Goal: Task Accomplishment & Management: Manage account settings

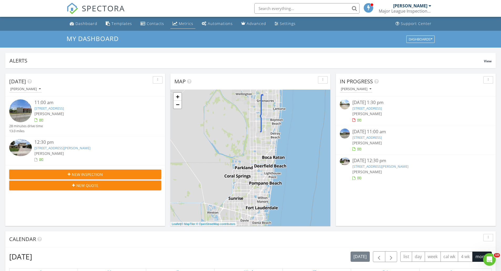
click at [183, 23] on div "Metrics" at bounding box center [186, 23] width 14 height 5
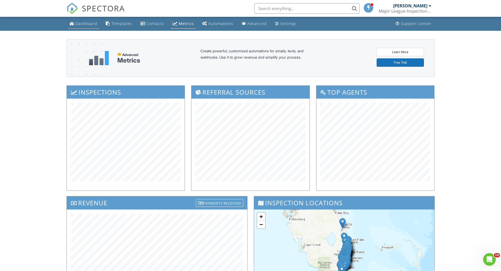
click at [87, 21] on div "Dashboard" at bounding box center [87, 23] width 22 height 5
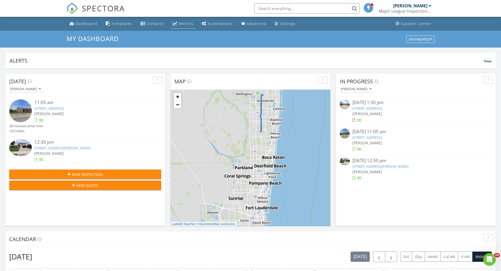
click at [179, 25] on div "Metrics" at bounding box center [186, 23] width 14 height 5
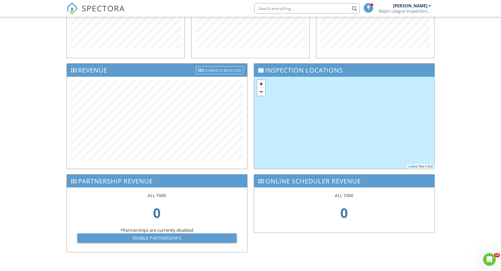
scroll to position [133, 0]
click at [220, 70] on div "Payments Received" at bounding box center [219, 70] width 47 height 8
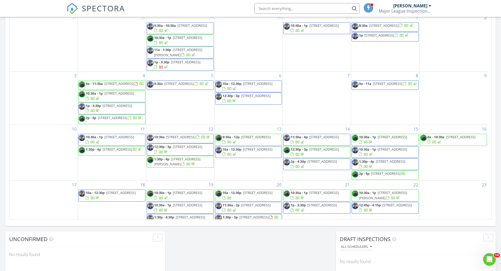
scroll to position [132, 0]
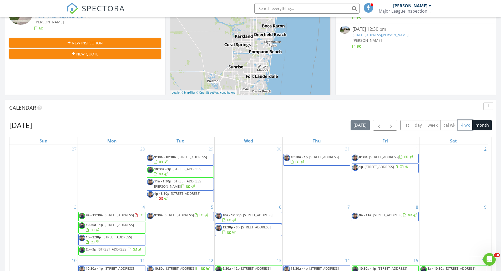
click at [460, 127] on button "4 wk" at bounding box center [465, 125] width 15 height 10
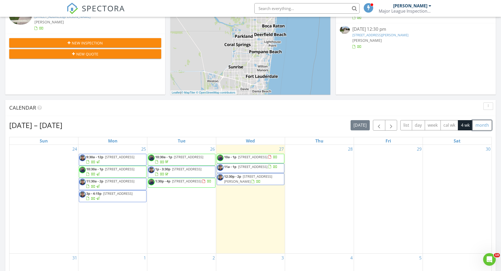
click at [476, 124] on button "month" at bounding box center [482, 125] width 19 height 10
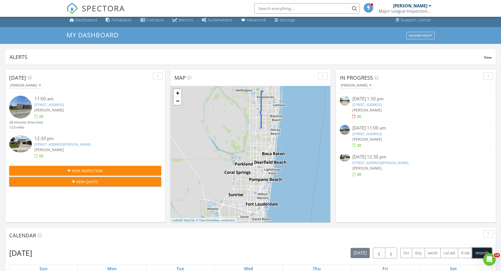
scroll to position [0, 0]
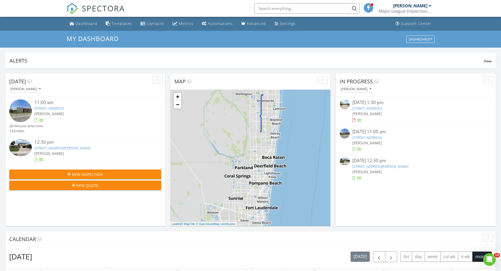
click at [64, 109] on link "6086 Forest Hill Blvd 210, West Palm Beach, FL 33415" at bounding box center [48, 108] width 29 height 5
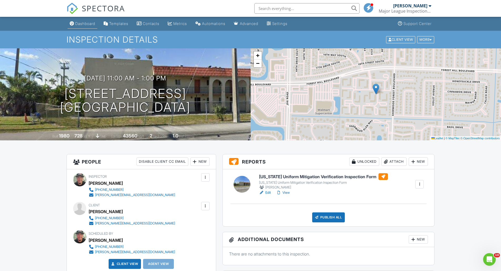
click at [74, 24] on link "Dashboard" at bounding box center [83, 24] width 30 height 10
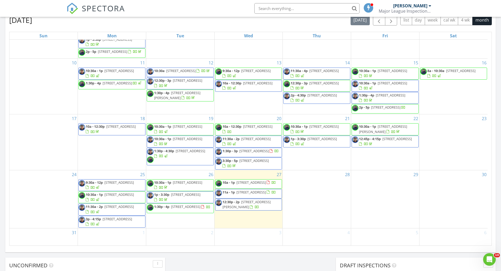
scroll to position [102, 0]
click at [176, 27] on div "August 2025 today list day week cal wk 4 wk month Sun Mon Tue Wed Thu Fri Sat 2…" at bounding box center [250, 130] width 483 height 231
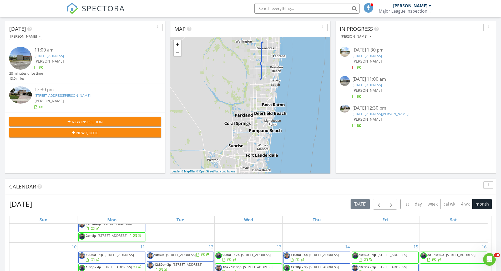
scroll to position [0, 0]
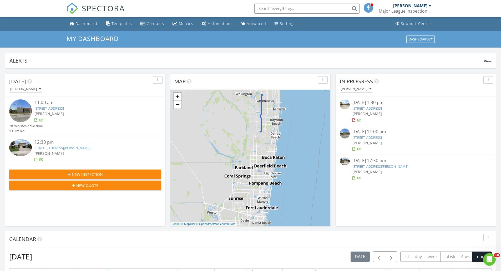
click at [55, 109] on link "6086 Forest Hill Blvd 210, West Palm Beach, FL 33415" at bounding box center [48, 108] width 29 height 5
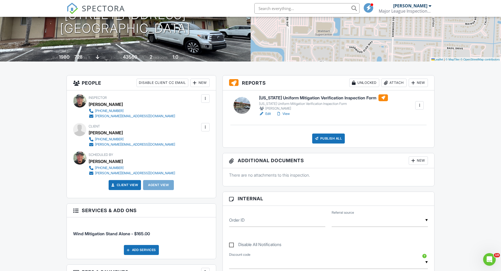
drag, startPoint x: 120, startPoint y: 133, endPoint x: 89, endPoint y: 133, distance: 31.1
click at [89, 133] on div "[PERSON_NAME]" at bounding box center [134, 133] width 91 height 8
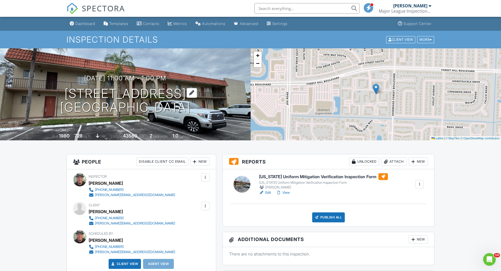
click at [64, 89] on h1 "6086 Forest Hill Blvd 210 West Palm Beach, FL 33415" at bounding box center [125, 101] width 131 height 28
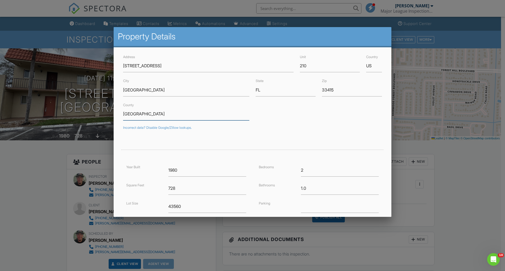
drag, startPoint x: 139, startPoint y: 114, endPoint x: 119, endPoint y: 115, distance: 19.8
click at [119, 115] on div "Address 6086 Forest Hill Blvd Unit 210 Country US City West Palm Beach State FL…" at bounding box center [253, 168] width 278 height 243
click at [165, 91] on input "[GEOGRAPHIC_DATA]" at bounding box center [186, 90] width 126 height 13
drag, startPoint x: 163, startPoint y: 90, endPoint x: 107, endPoint y: 90, distance: 55.8
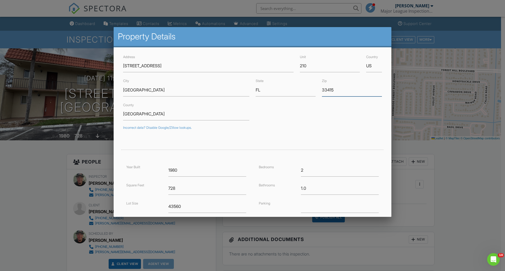
click at [328, 89] on input "33415" at bounding box center [352, 90] width 60 height 13
click at [143, 112] on input "[GEOGRAPHIC_DATA]" at bounding box center [186, 114] width 126 height 13
click at [154, 116] on input "Palm Beach" at bounding box center [186, 114] width 126 height 13
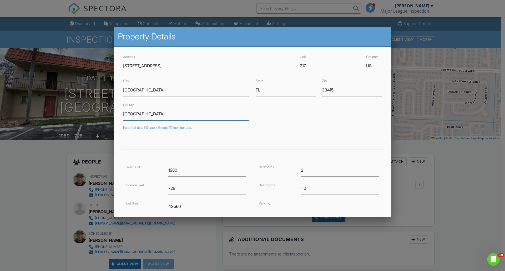
drag, startPoint x: 148, startPoint y: 116, endPoint x: 84, endPoint y: 117, distance: 64.0
click at [51, 170] on div at bounding box center [252, 143] width 505 height 339
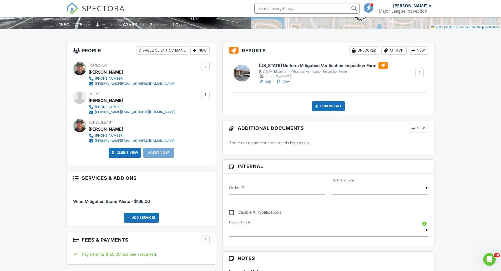
scroll to position [211, 0]
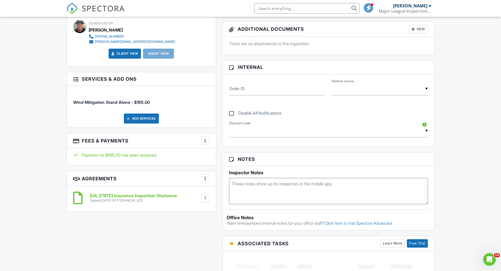
click at [149, 196] on h6 "[US_STATE] Insurance Inspection Disclosure" at bounding box center [133, 196] width 87 height 5
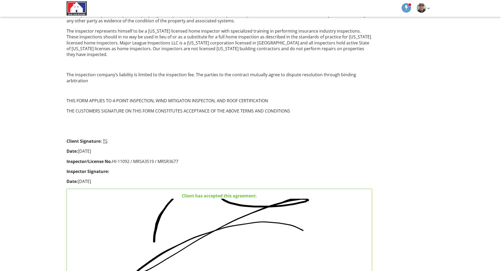
scroll to position [369, 0]
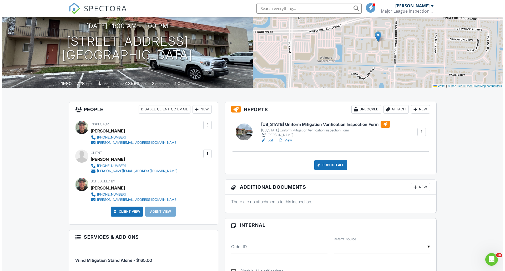
scroll to position [53, 0]
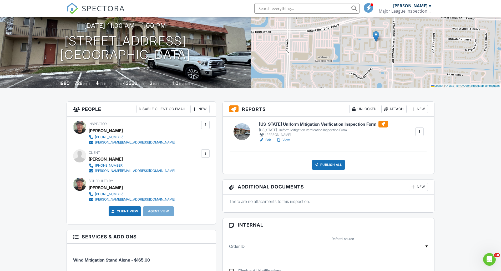
copy h1 "[STREET_ADDRESS]"
drag, startPoint x: 42, startPoint y: 43, endPoint x: 221, endPoint y: 51, distance: 179.5
click at [221, 51] on div "08/27/2025 11:00 am - 1:00 pm 6086 Forest Hill Blvd 210 West Palm Beach, FL 334…" at bounding box center [125, 42] width 251 height 40
click at [420, 132] on div at bounding box center [419, 131] width 5 height 5
click at [397, 183] on div "Delete" at bounding box center [396, 183] width 11 height 6
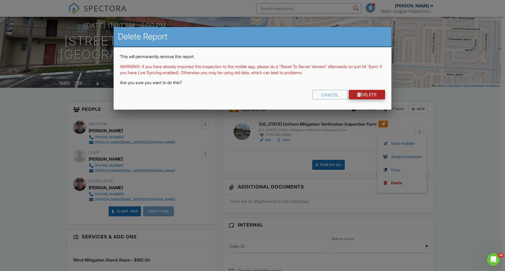
click at [369, 93] on link "Delete" at bounding box center [367, 94] width 37 height 9
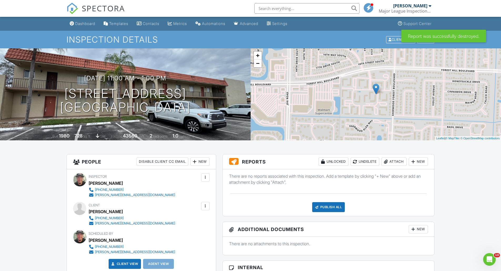
click at [389, 160] on div "Attach" at bounding box center [394, 162] width 25 height 8
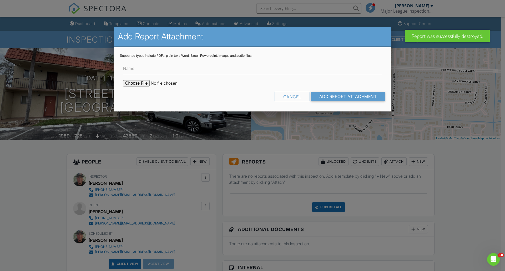
drag, startPoint x: 120, startPoint y: 84, endPoint x: 131, endPoint y: 82, distance: 11.7
click at [121, 84] on div "Supported types include PDFs, plain text, Word, Excel, Powerpoint, images and a…" at bounding box center [253, 79] width 278 height 64
click at [132, 83] on input "file" at bounding box center [168, 83] width 90 height 6
type input "C:\fakepath\PDF JEREMY SKOLNIK WIND MITIGATION.pdf"
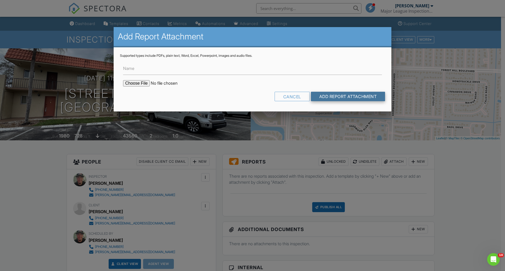
click at [355, 96] on input "Add Report Attachment" at bounding box center [348, 96] width 74 height 9
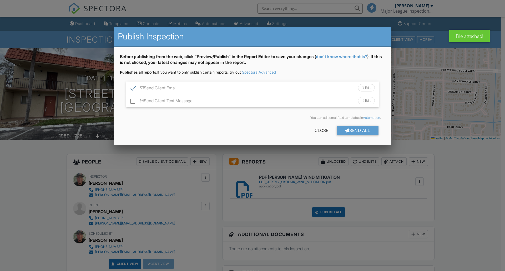
click at [131, 102] on label "Send Client Text Message" at bounding box center [162, 101] width 62 height 7
click at [131, 100] on input "Send Client Text Message" at bounding box center [132, 98] width 3 height 3
checkbox input "true"
click at [361, 130] on div "Send All" at bounding box center [358, 130] width 42 height 9
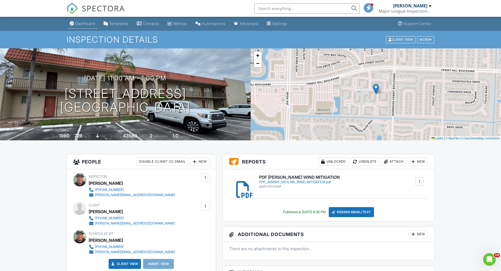
click at [89, 22] on div "Dashboard" at bounding box center [85, 23] width 20 height 4
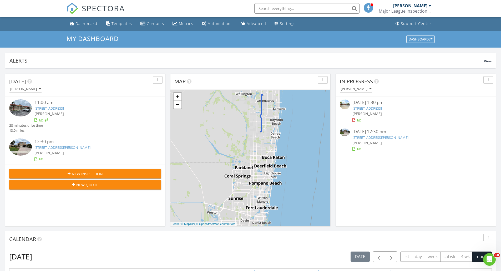
click at [73, 149] on link "[STREET_ADDRESS][PERSON_NAME]" at bounding box center [62, 147] width 56 height 5
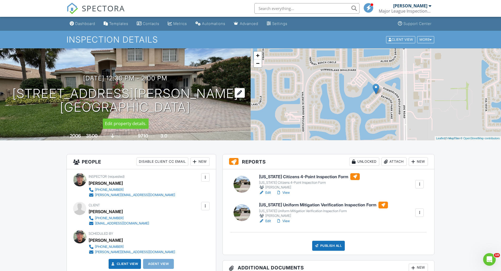
drag, startPoint x: 84, startPoint y: 93, endPoint x: 202, endPoint y: 111, distance: 119.7
click at [202, 111] on h1 "6636 Dana Point Cove Delray Beach, FL 33446" at bounding box center [125, 101] width 226 height 28
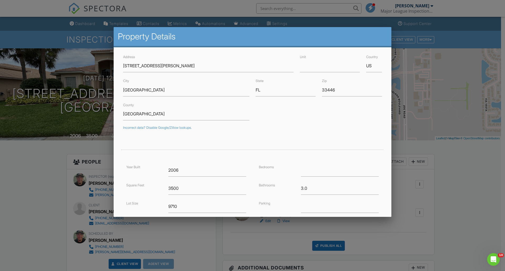
click at [460, 198] on div at bounding box center [252, 143] width 505 height 339
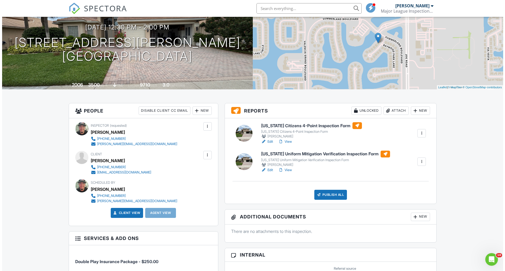
scroll to position [53, 0]
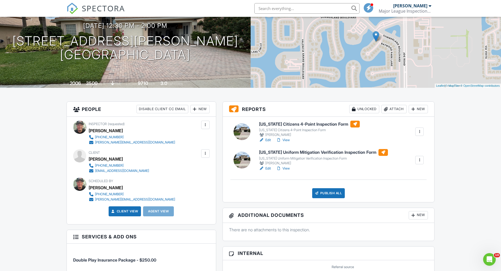
click at [420, 131] on div at bounding box center [419, 131] width 5 height 5
click at [392, 184] on div "Delete" at bounding box center [396, 183] width 11 height 6
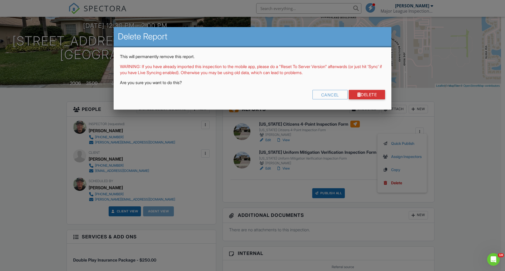
click at [361, 88] on div "This will permanently remove this report. WARNING: If you have already imported…" at bounding box center [253, 78] width 278 height 62
click at [362, 90] on div "Cancel Delete" at bounding box center [252, 96] width 265 height 13
click at [363, 91] on link "Delete" at bounding box center [367, 94] width 37 height 9
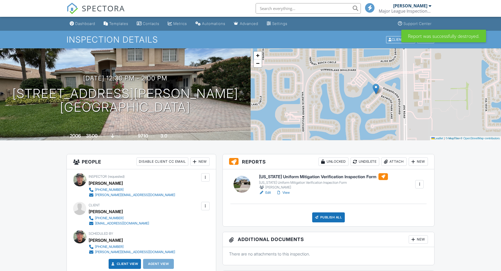
click at [422, 186] on div at bounding box center [419, 184] width 5 height 5
click at [421, 185] on div at bounding box center [419, 184] width 5 height 5
click at [420, 185] on div at bounding box center [419, 184] width 5 height 5
click at [398, 236] on div "Delete" at bounding box center [396, 236] width 11 height 6
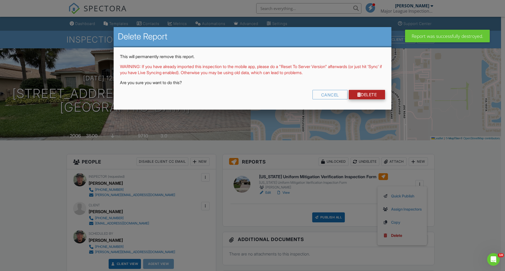
click at [369, 98] on link "Delete" at bounding box center [367, 94] width 37 height 9
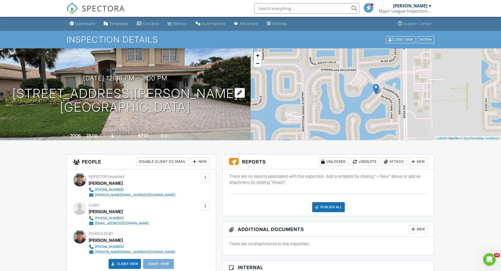
copy h1 "6636 Dana Point Cove Delray Beach, FL 33446"
drag, startPoint x: 50, startPoint y: 93, endPoint x: 203, endPoint y: 115, distance: 154.8
click at [203, 115] on h1 "6636 Dana Point Cove Delray Beach, FL 33446" at bounding box center [125, 101] width 226 height 28
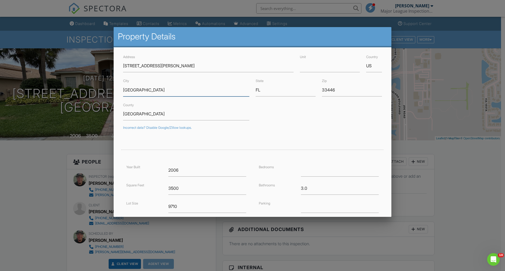
drag, startPoint x: 158, startPoint y: 93, endPoint x: 103, endPoint y: 92, distance: 55.3
click at [328, 89] on input "33446" at bounding box center [352, 90] width 60 height 13
click at [465, 182] on div at bounding box center [252, 143] width 505 height 339
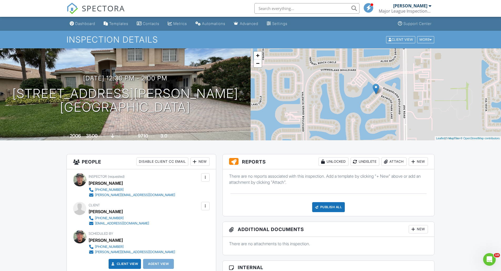
drag, startPoint x: 132, startPoint y: 212, endPoint x: 90, endPoint y: 210, distance: 42.2
click at [90, 210] on div "[PERSON_NAME]" at bounding box center [121, 212] width 65 height 8
copy div "[PERSON_NAME]"
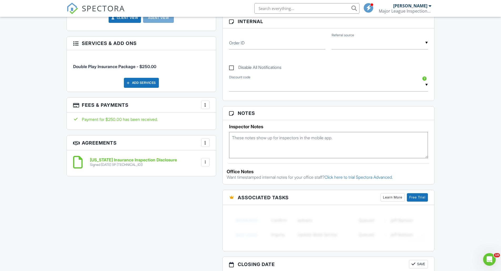
scroll to position [290, 0]
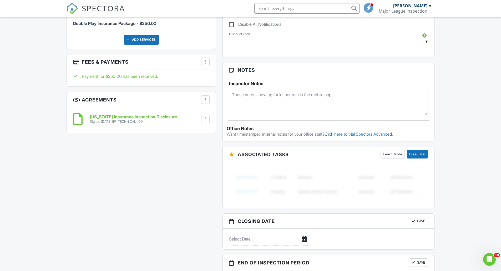
click at [121, 117] on h6 "[US_STATE] Insurance Inspection Disclosure" at bounding box center [133, 117] width 87 height 5
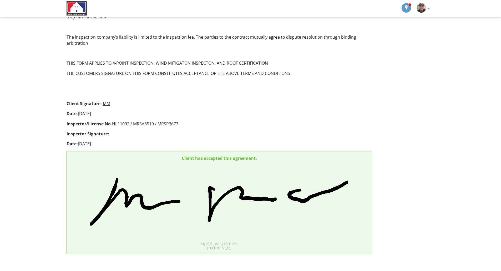
scroll to position [374, 0]
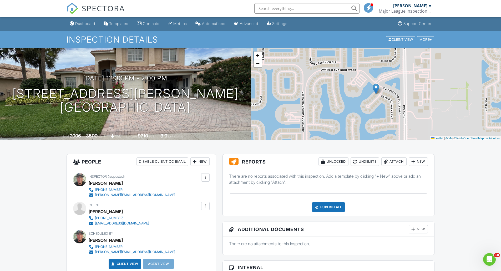
drag, startPoint x: 51, startPoint y: 95, endPoint x: 205, endPoint y: 115, distance: 155.0
click at [205, 115] on div "08/27/2025 12:30 pm - 2:00 pm 6636 Dana Point Cove Delray Beach, FL 33446 Built…" at bounding box center [125, 94] width 251 height 92
click at [391, 163] on div "Attach" at bounding box center [394, 162] width 25 height 8
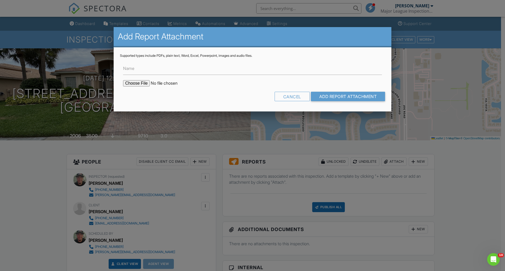
click at [136, 81] on input "file" at bounding box center [168, 83] width 90 height 6
type input "C:\fakepath\PDF MARIANN MADNICK AND DAVID STEFAN BUYER 4POINT.pdf"
click at [339, 97] on input "Add Report Attachment" at bounding box center [348, 96] width 74 height 9
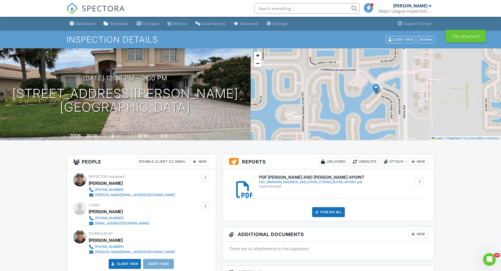
click at [396, 160] on div "Attach" at bounding box center [394, 162] width 25 height 8
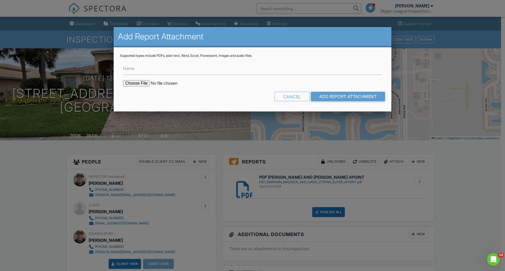
click at [140, 85] on input "file" at bounding box center [168, 83] width 90 height 6
type input "C:\fakepath\PDF MARIANN MADNICK AND DAVID STEFAN BUYER WIND MITIGATION.pdf"
click at [371, 95] on input "Add Report Attachment" at bounding box center [348, 96] width 74 height 9
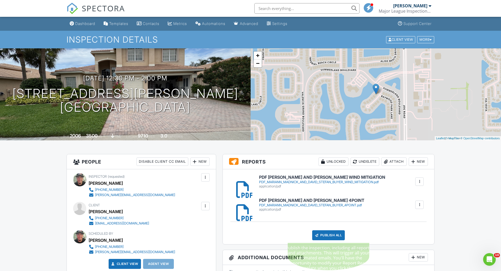
click at [334, 235] on div "Publish All" at bounding box center [328, 236] width 33 height 10
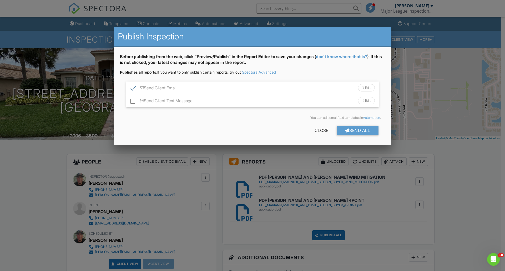
click at [132, 100] on label "Send Client Text Message" at bounding box center [162, 101] width 62 height 7
click at [132, 100] on input "Send Client Text Message" at bounding box center [132, 98] width 3 height 3
checkbox input "true"
click at [351, 131] on div "Send All" at bounding box center [358, 130] width 42 height 9
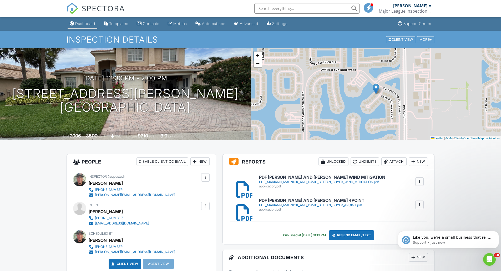
click at [80, 26] on link "Dashboard" at bounding box center [83, 24] width 30 height 10
